Goal: Task Accomplishment & Management: Manage account settings

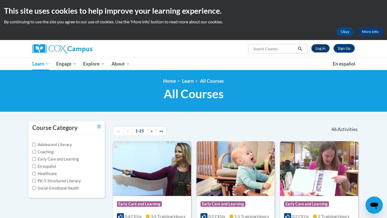
click at [323, 45] on link "Log In" at bounding box center [320, 48] width 19 height 9
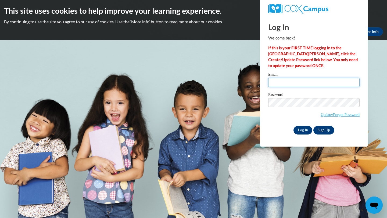
type input "[EMAIL_ADDRESS][DOMAIN_NAME]"
click at [302, 128] on input "Log In" at bounding box center [302, 130] width 19 height 9
